Goal: Task Accomplishment & Management: Use online tool/utility

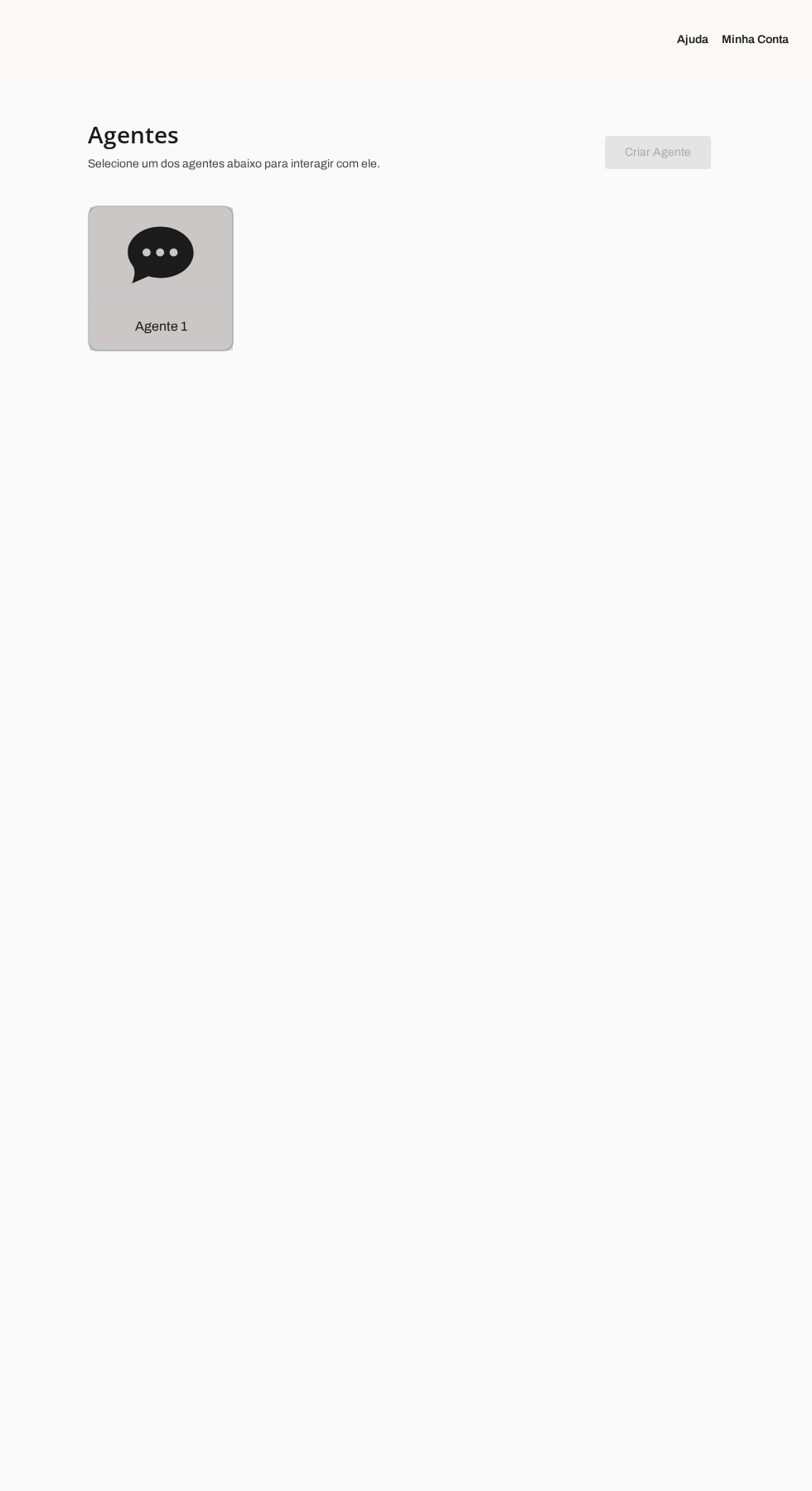
click at [160, 305] on div "Agente 1" at bounding box center [161, 326] width 143 height 47
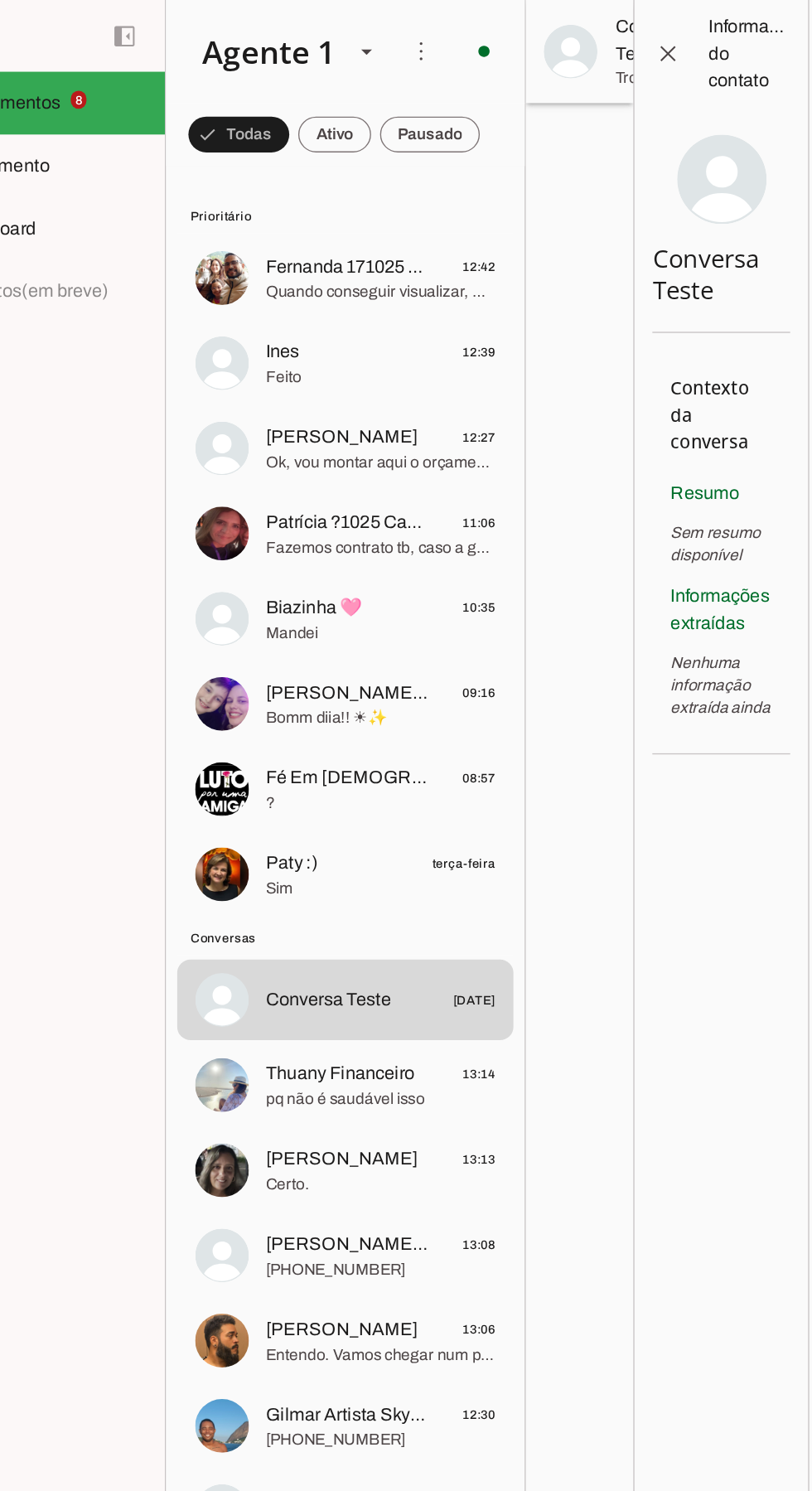
click at [282, 214] on span "Quando conseguir visualizar, me diga se o orçamento está dentro do que estavam …" at bounding box center [366, 216] width 170 height 17
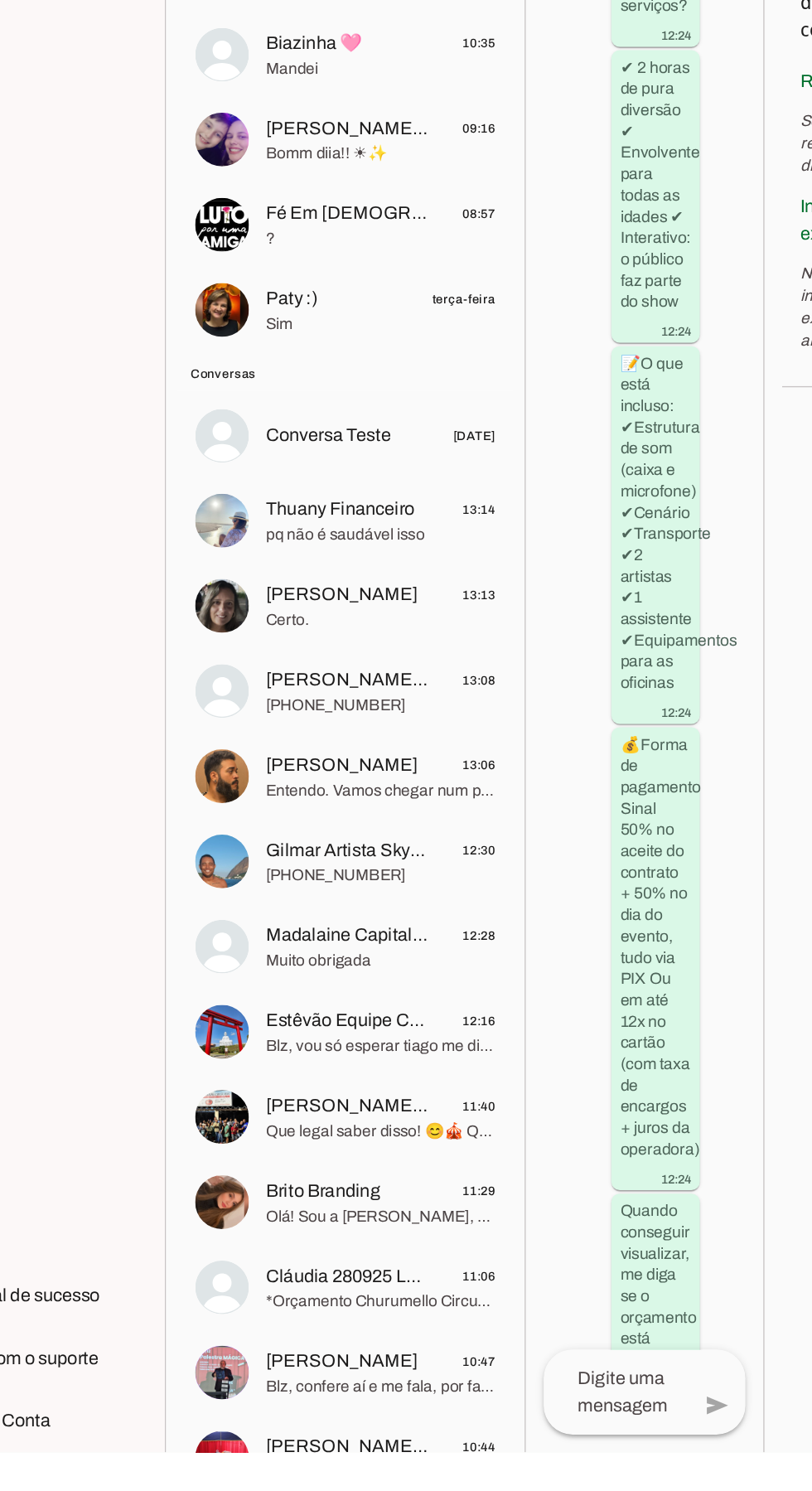
scroll to position [14576, 0]
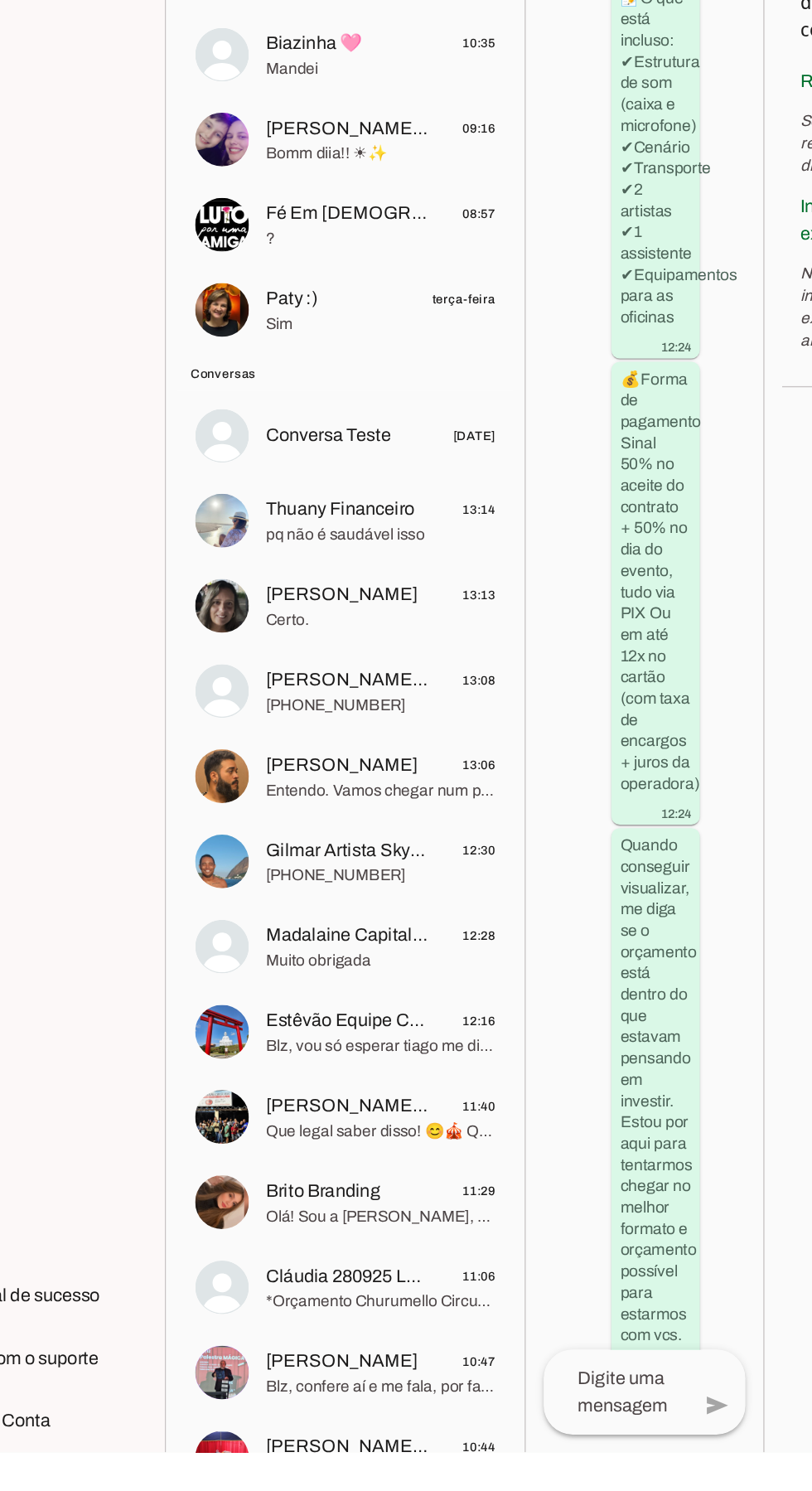
click at [287, 803] on span "Thuany Financeiro" at bounding box center [336, 794] width 110 height 20
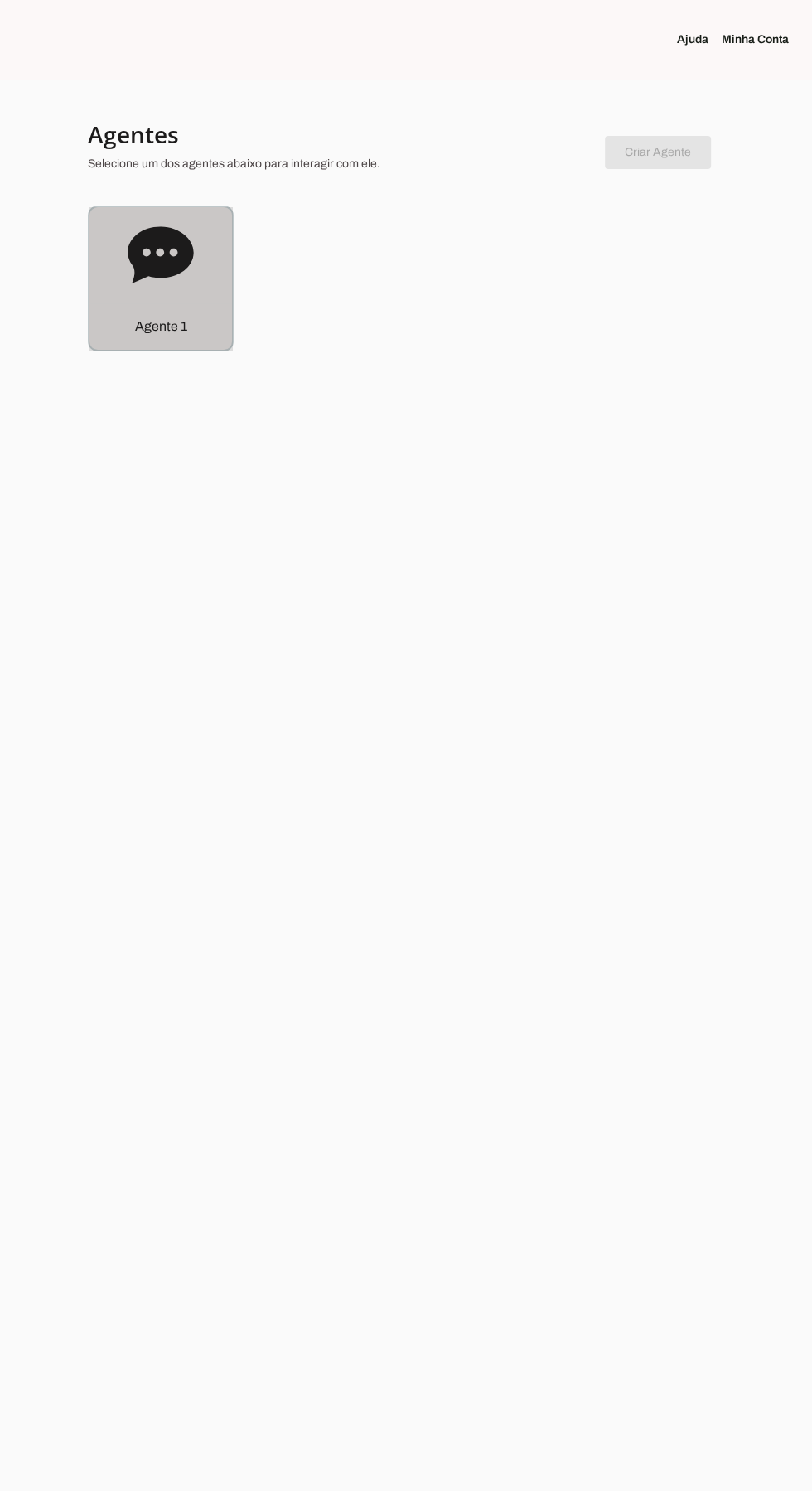
click at [162, 297] on div "Agente 1" at bounding box center [161, 278] width 143 height 143
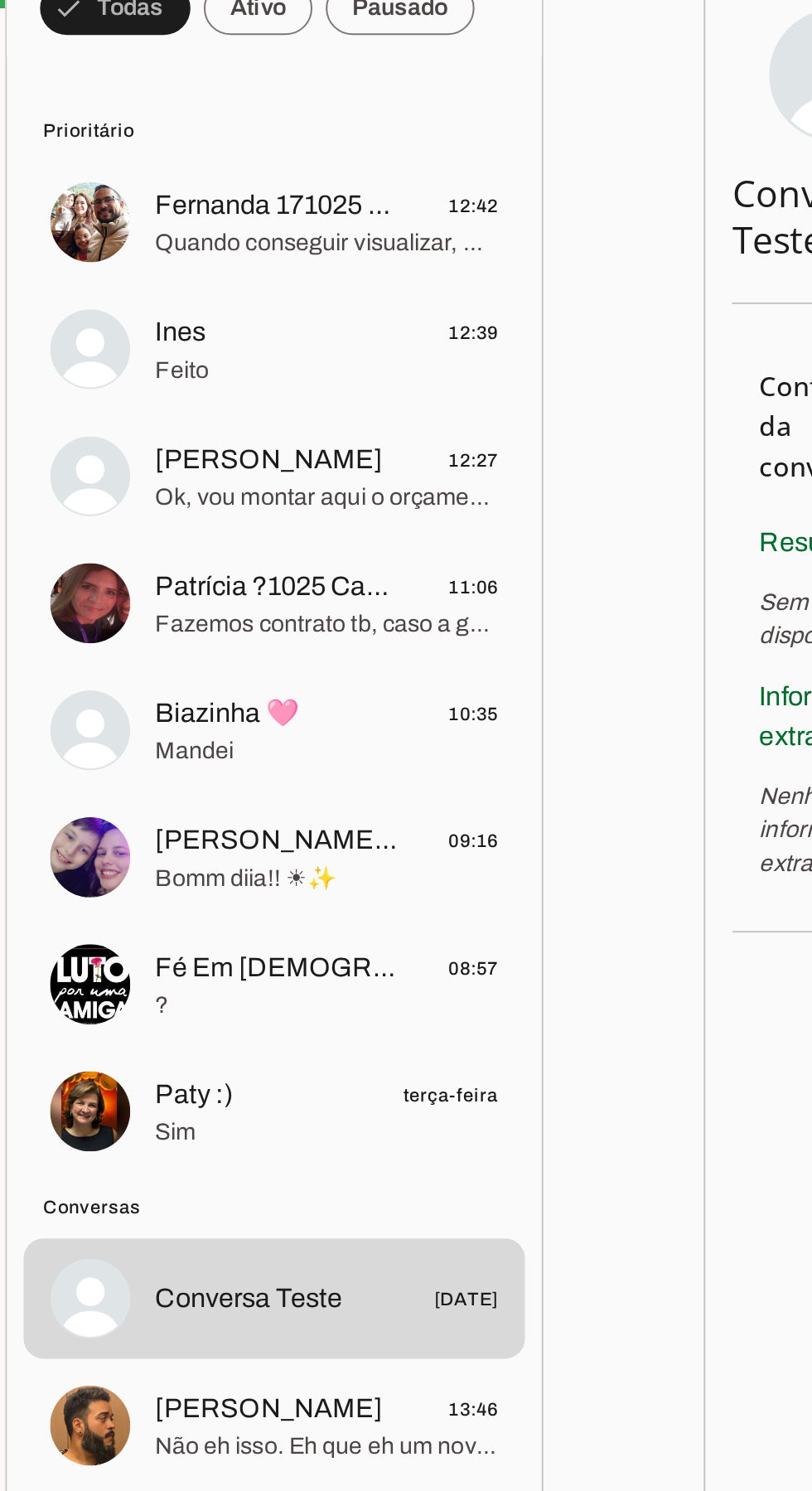
click at [346, 278] on span "Feito" at bounding box center [366, 279] width 170 height 17
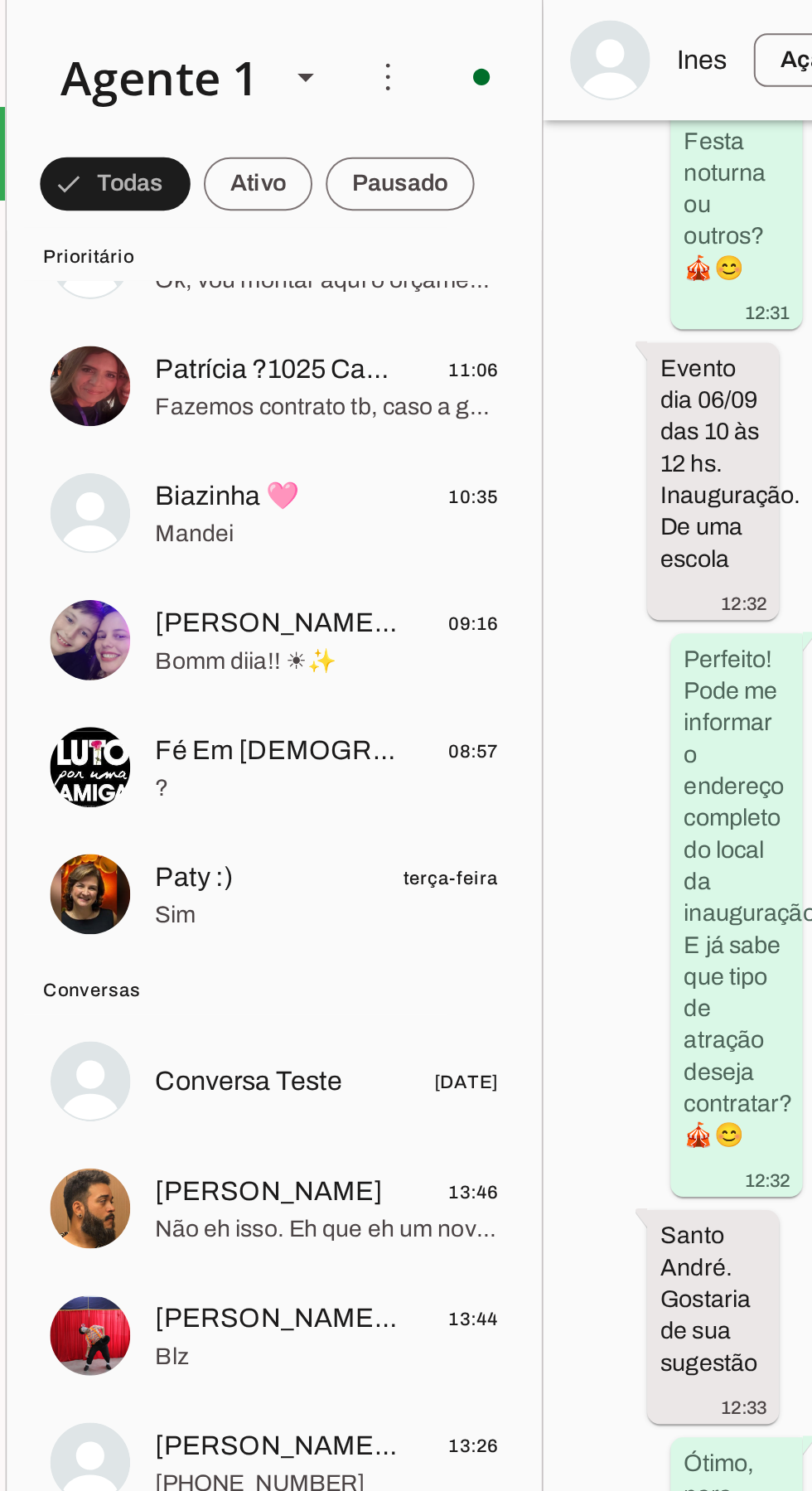
scroll to position [231, 0]
